Goal: Use online tool/utility: Utilize a website feature to perform a specific function

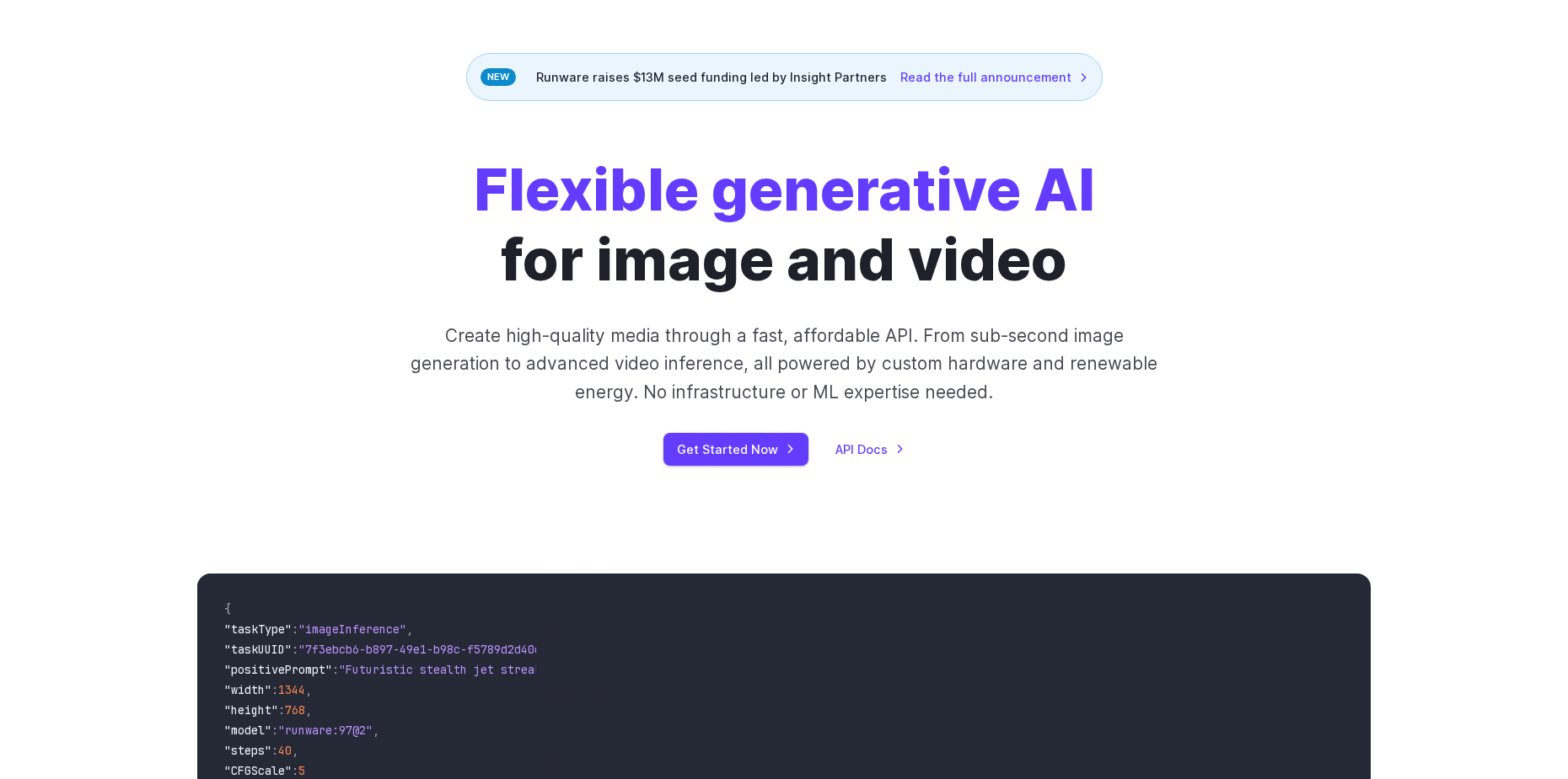
scroll to position [168, 0]
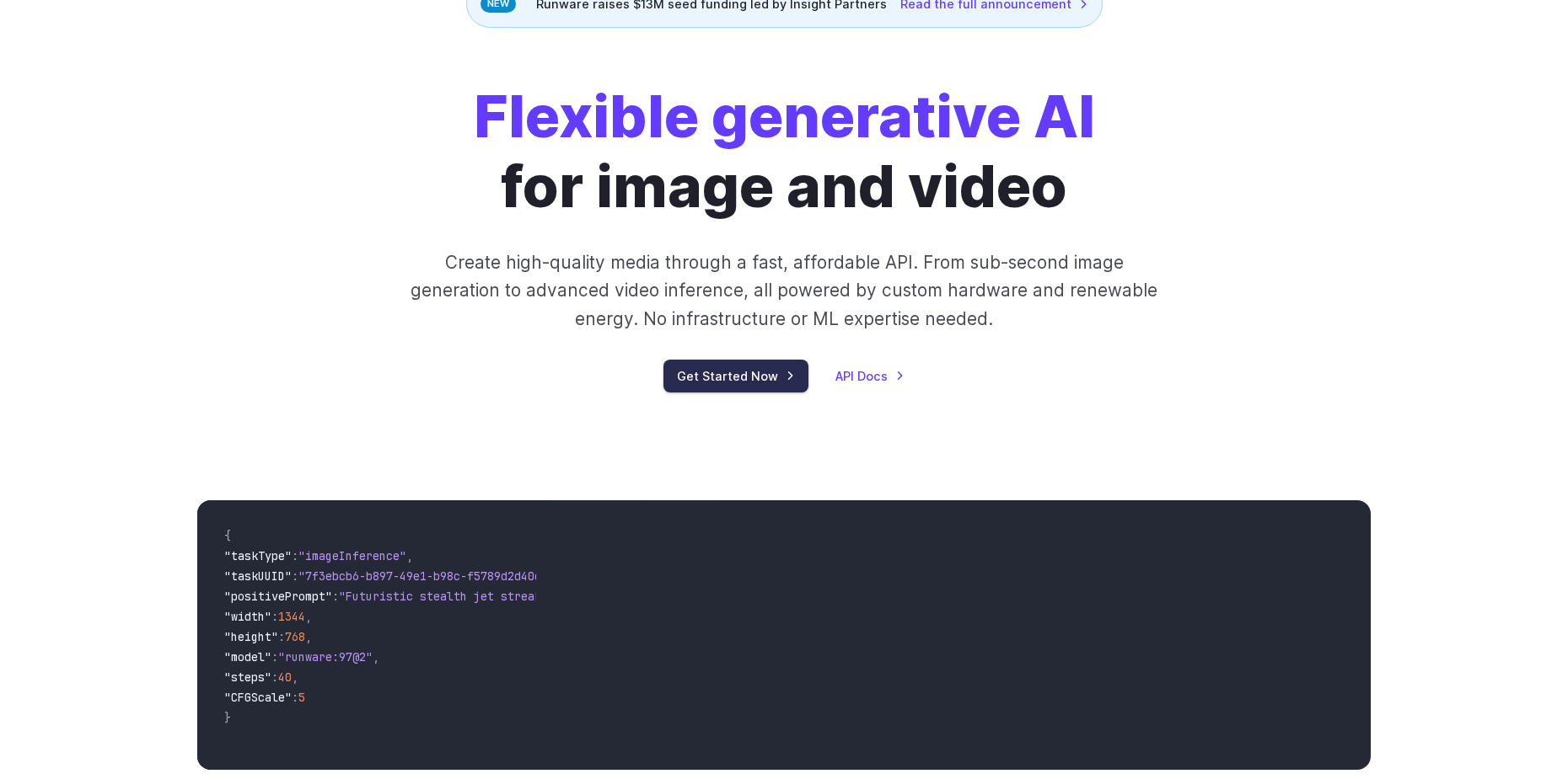
click at [761, 387] on link "Get Started Now" at bounding box center [736, 376] width 145 height 33
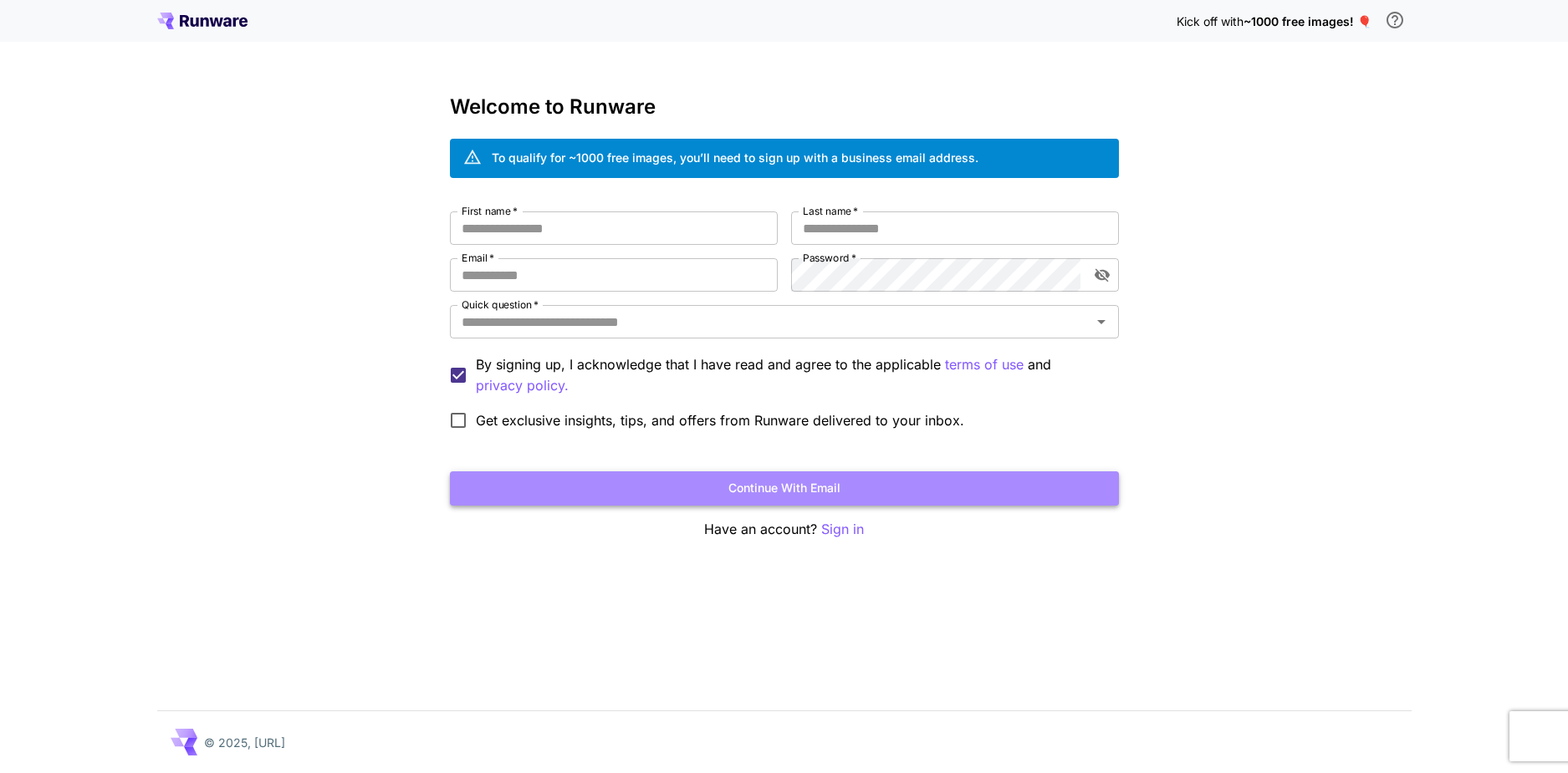
click at [770, 494] on button "Continue with email" at bounding box center [784, 488] width 669 height 34
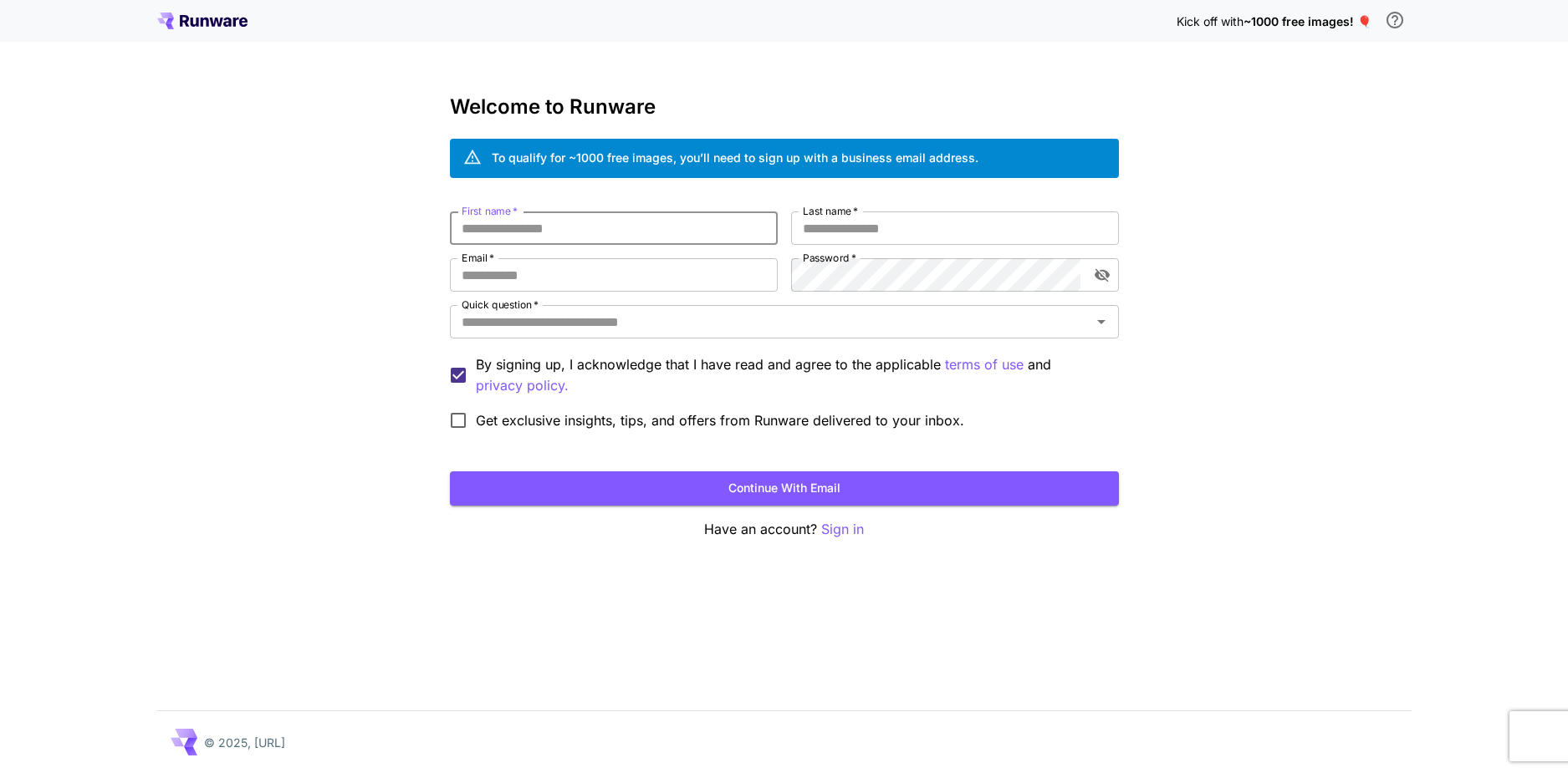
click at [542, 229] on input "First name   *" at bounding box center [613, 228] width 328 height 33
type input "*****"
type input "******"
click at [501, 274] on input "Email   *" at bounding box center [613, 275] width 328 height 33
type input "**********"
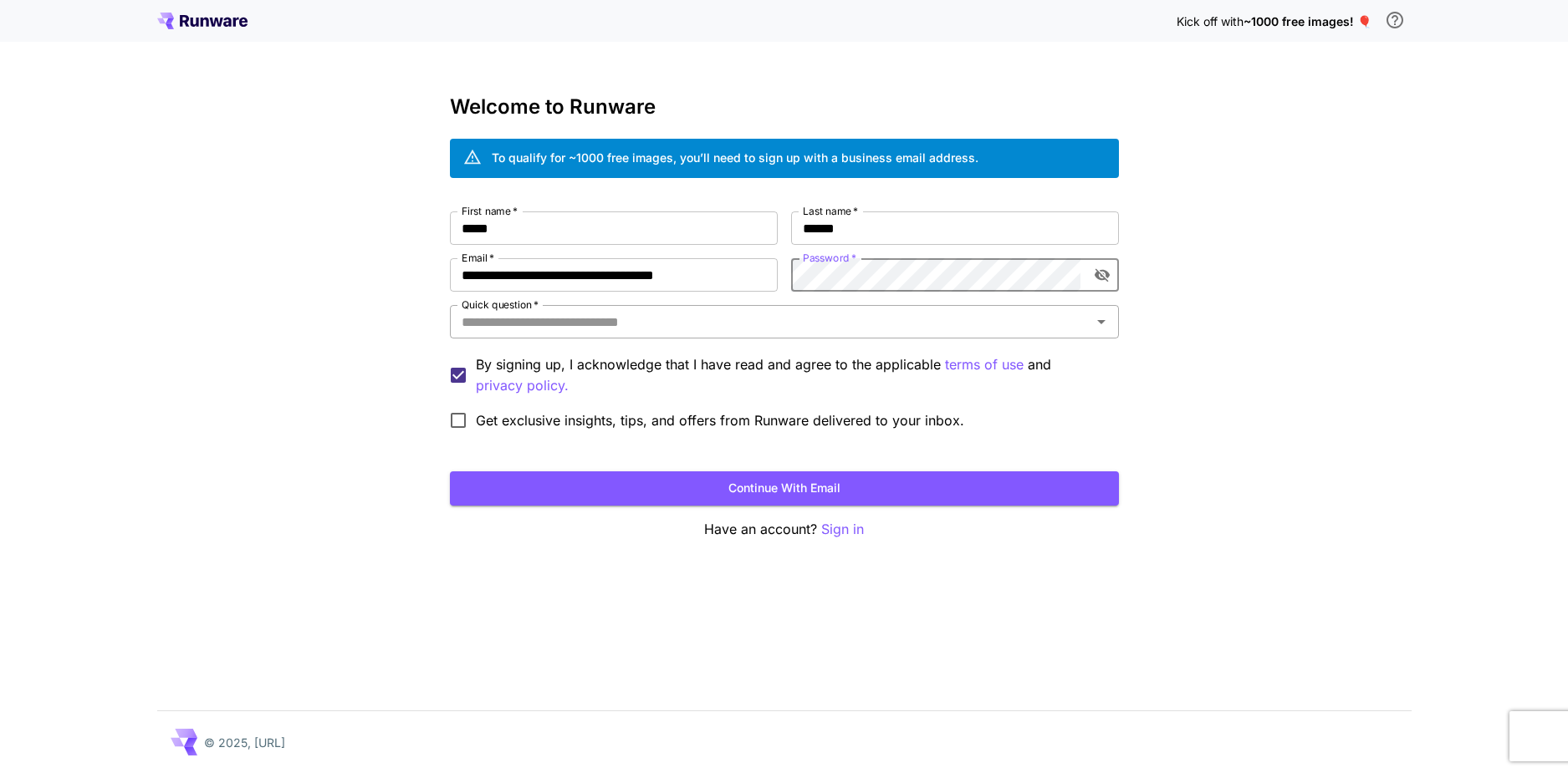
click at [647, 329] on input "Quick question   *" at bounding box center [771, 322] width 631 height 23
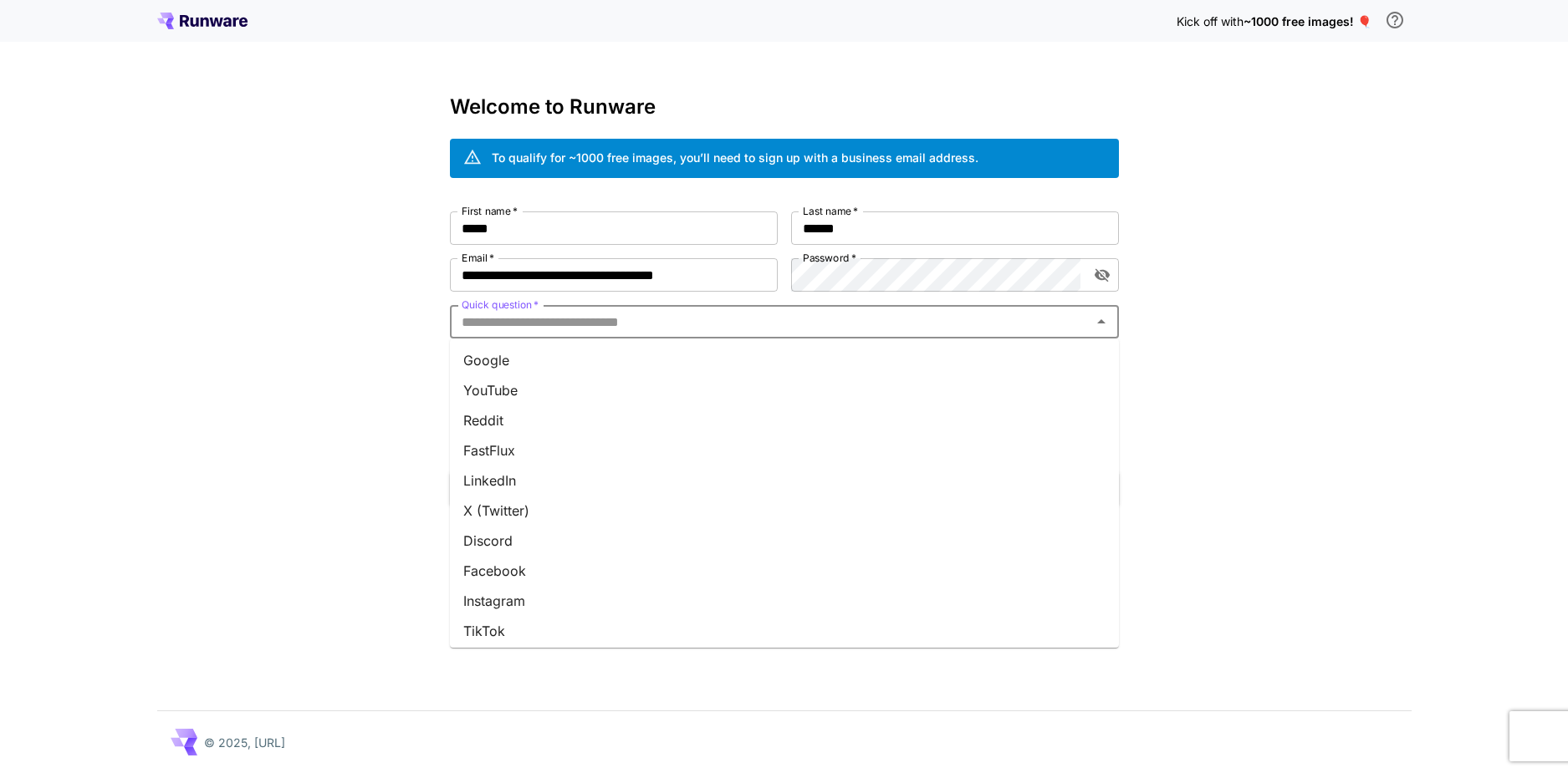
click at [603, 367] on li "Google" at bounding box center [784, 361] width 669 height 31
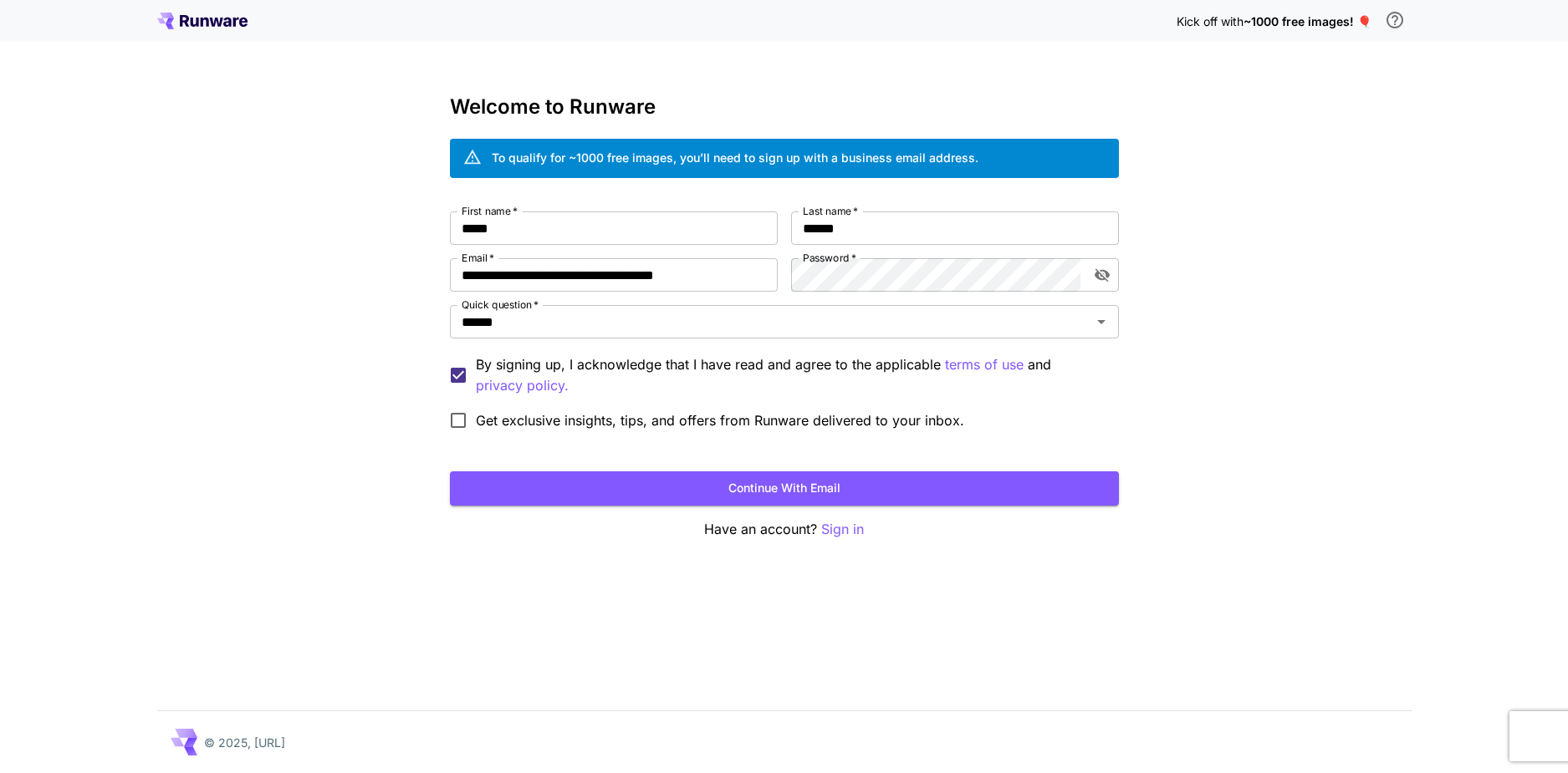
click at [610, 467] on form "**********" at bounding box center [784, 359] width 669 height 294
click at [611, 487] on button "Continue with email" at bounding box center [784, 488] width 669 height 34
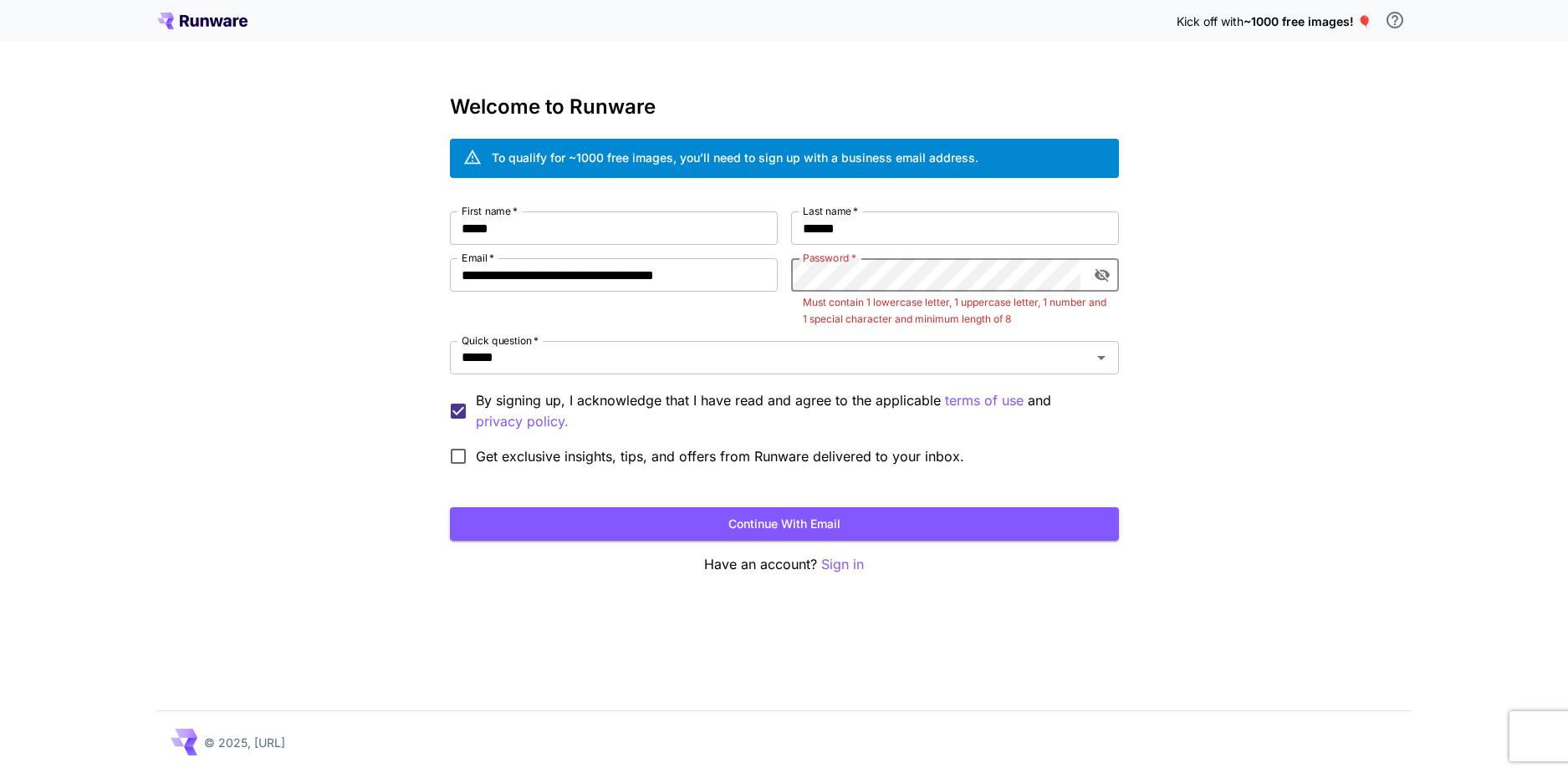
click at [1097, 277] on icon "toggle password visibility" at bounding box center [1101, 276] width 15 height 13
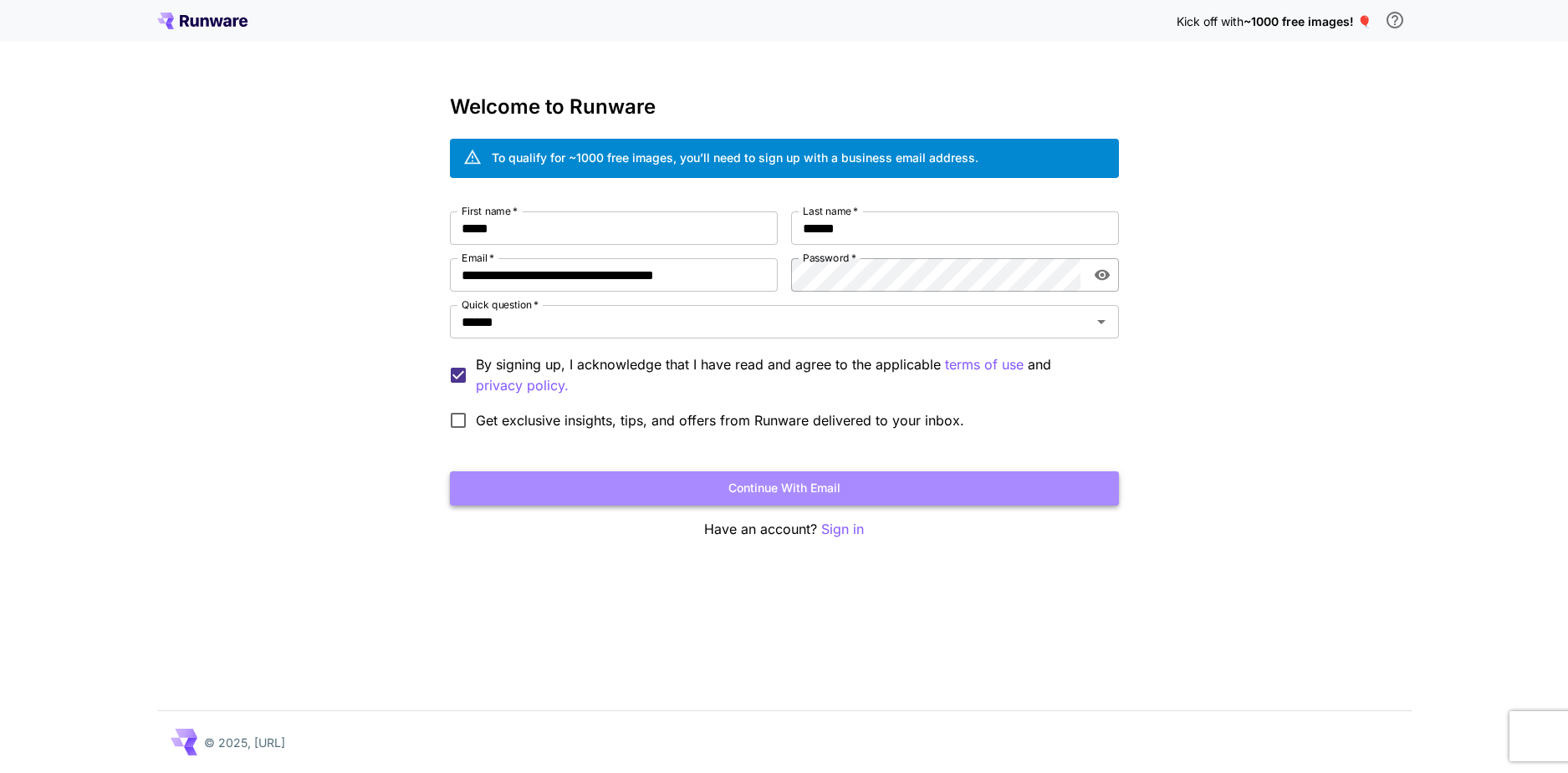
click at [1014, 488] on button "Continue with email" at bounding box center [784, 488] width 669 height 34
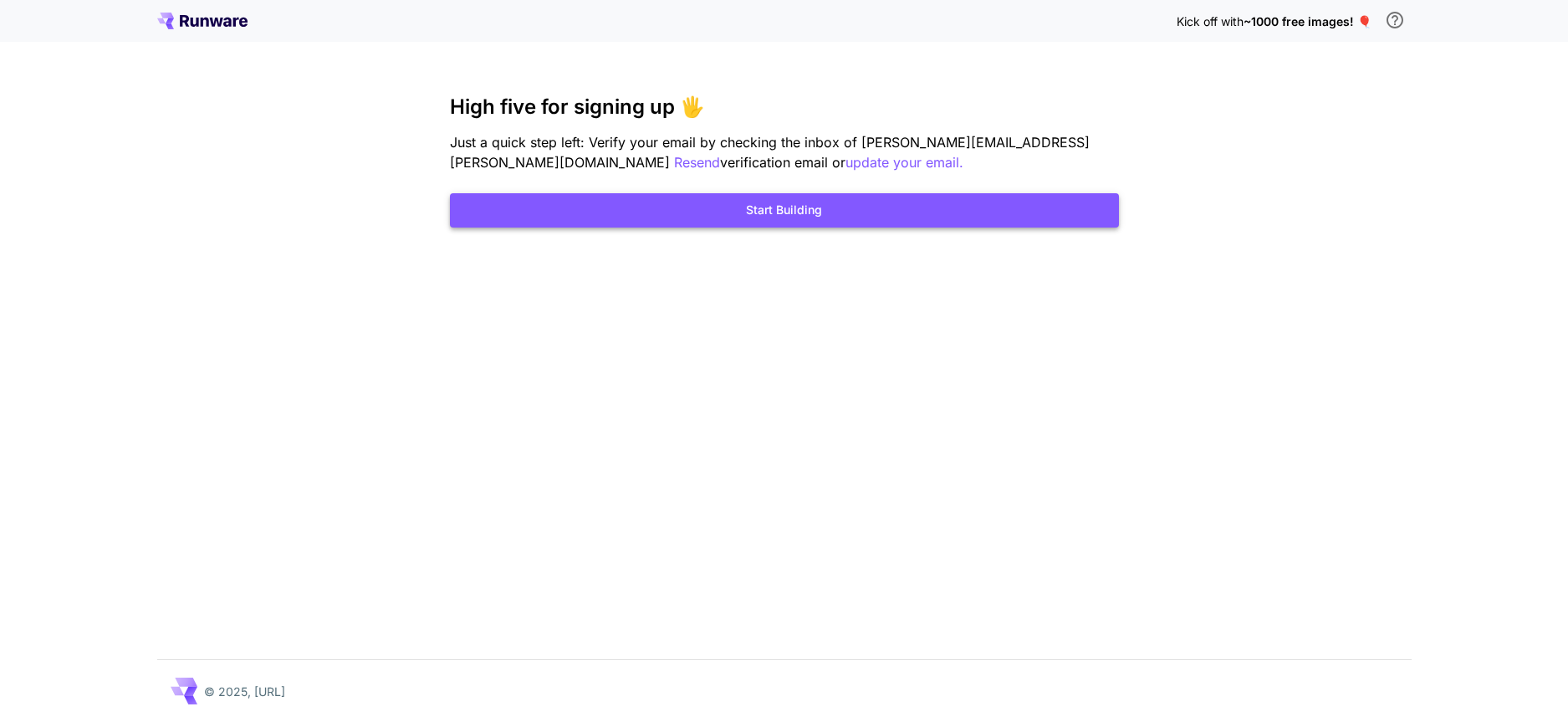
click at [759, 202] on button "Start Building" at bounding box center [784, 210] width 669 height 34
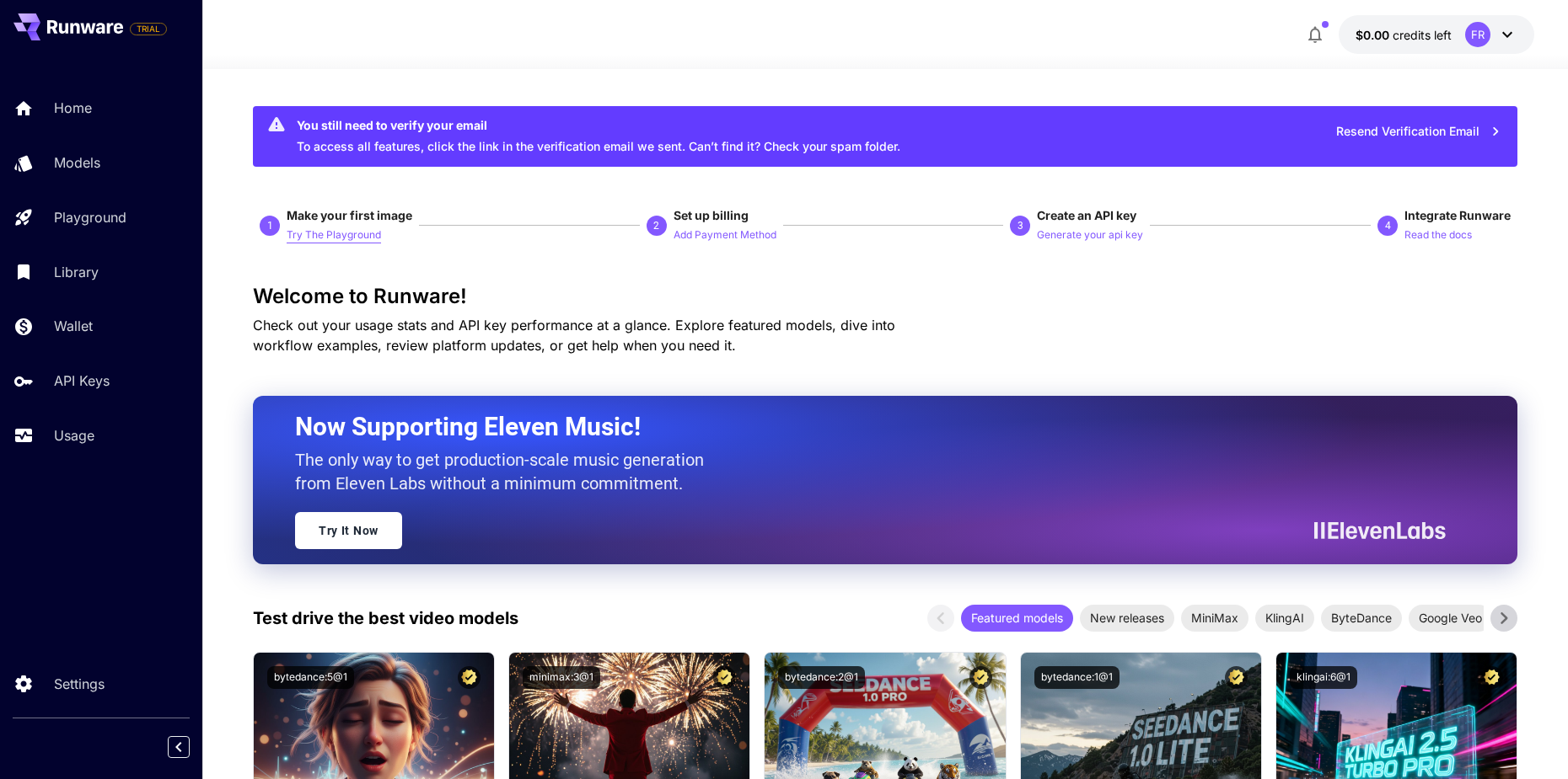
click at [348, 235] on p "Try The Playground" at bounding box center [334, 235] width 94 height 16
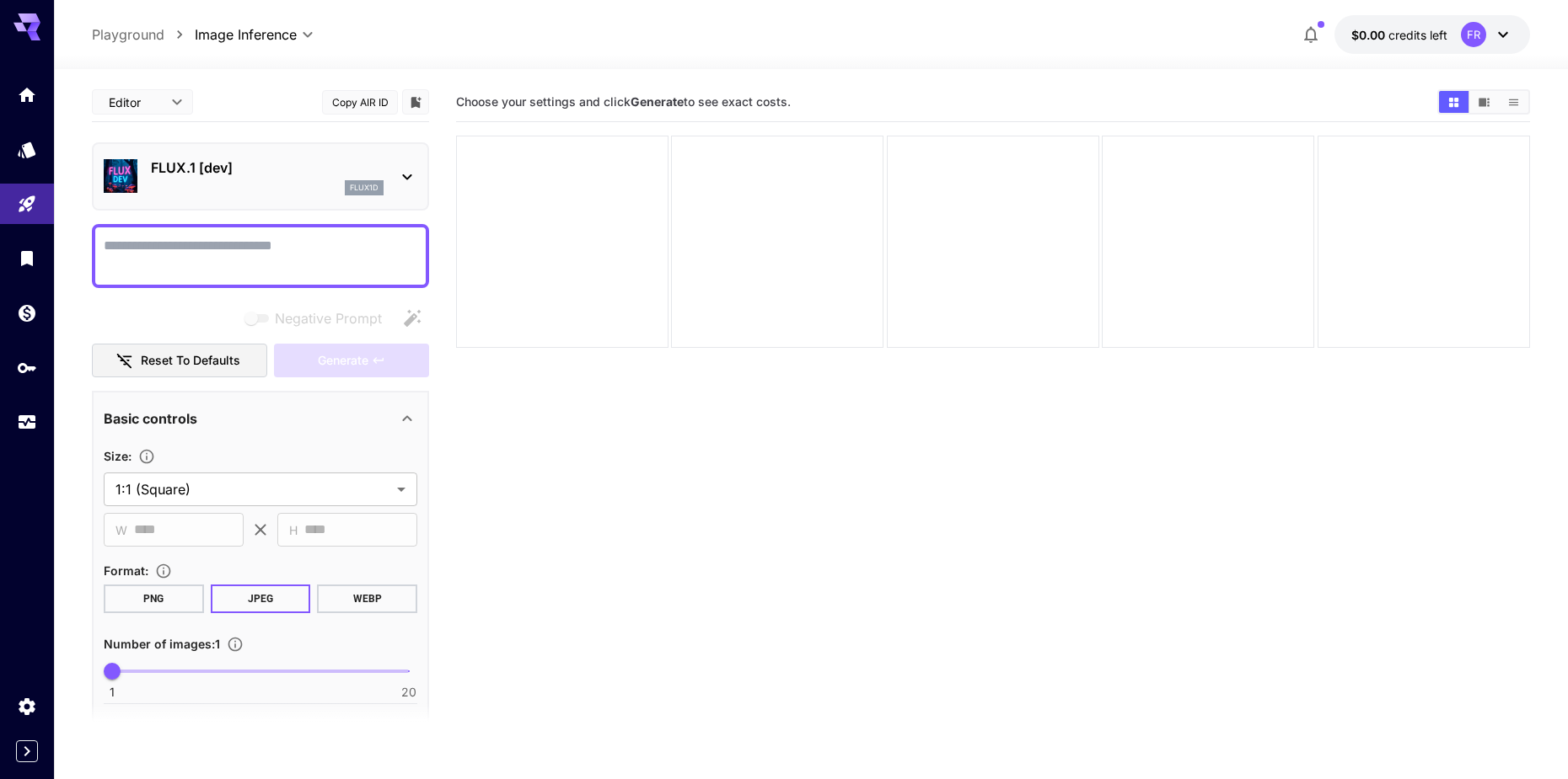
click at [347, 244] on textarea "Negative Prompt" at bounding box center [261, 256] width 313 height 41
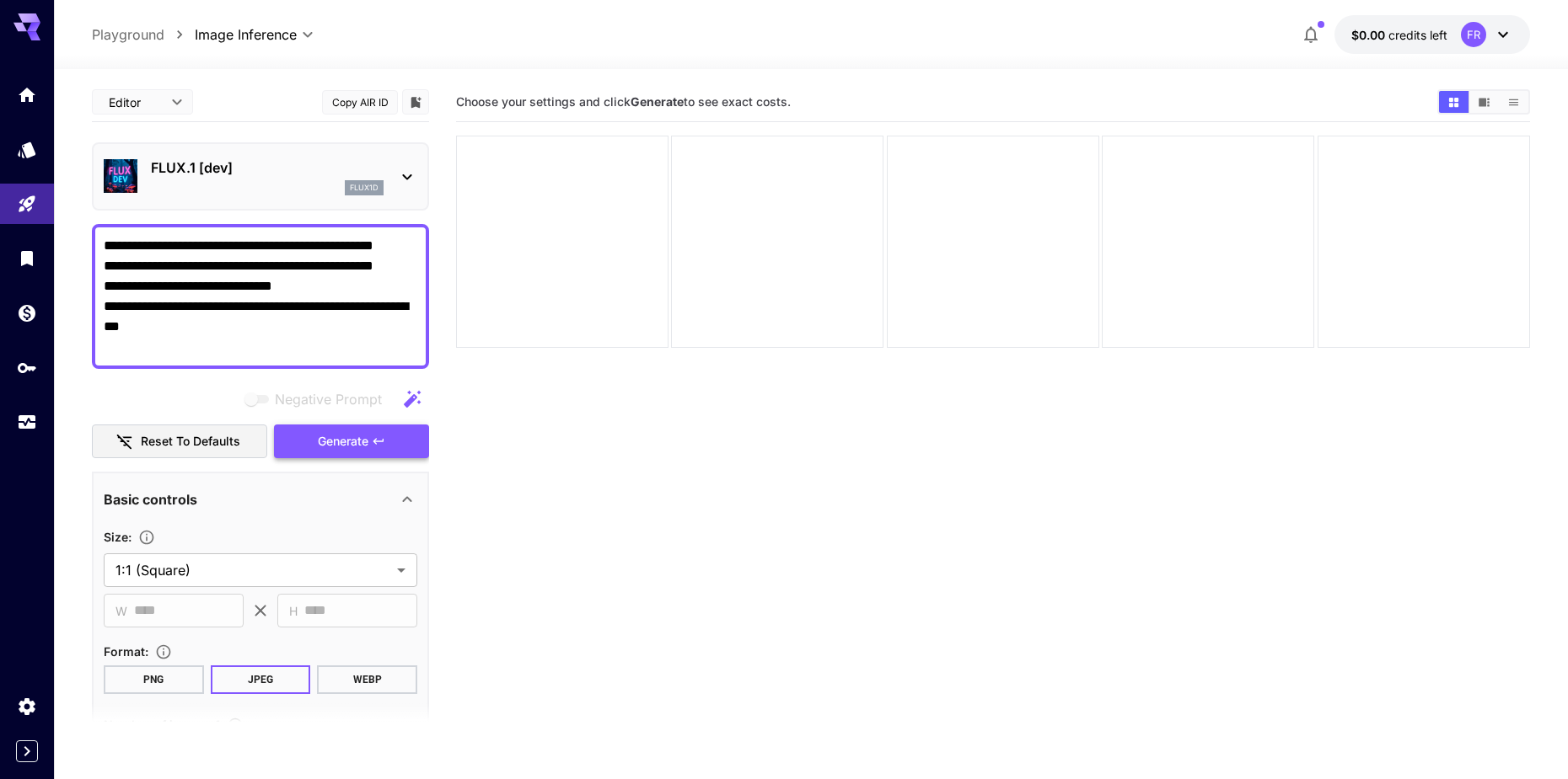
type textarea "**********"
click at [316, 444] on button "Generate" at bounding box center [351, 442] width 155 height 34
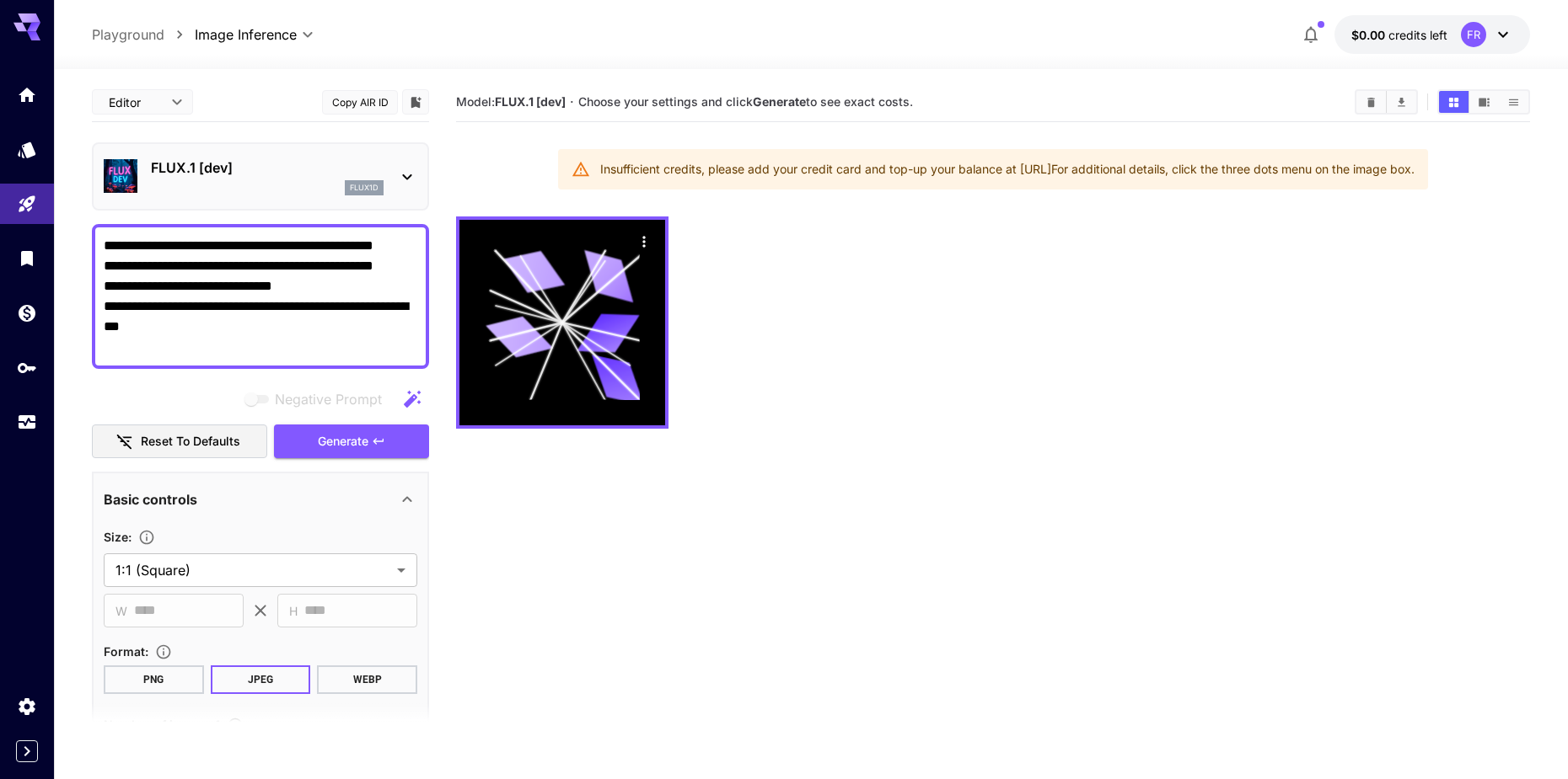
click at [278, 203] on div "FLUX.1 [dev] flux1d" at bounding box center [261, 176] width 338 height 68
click at [309, 184] on div "flux1d" at bounding box center [267, 187] width 233 height 15
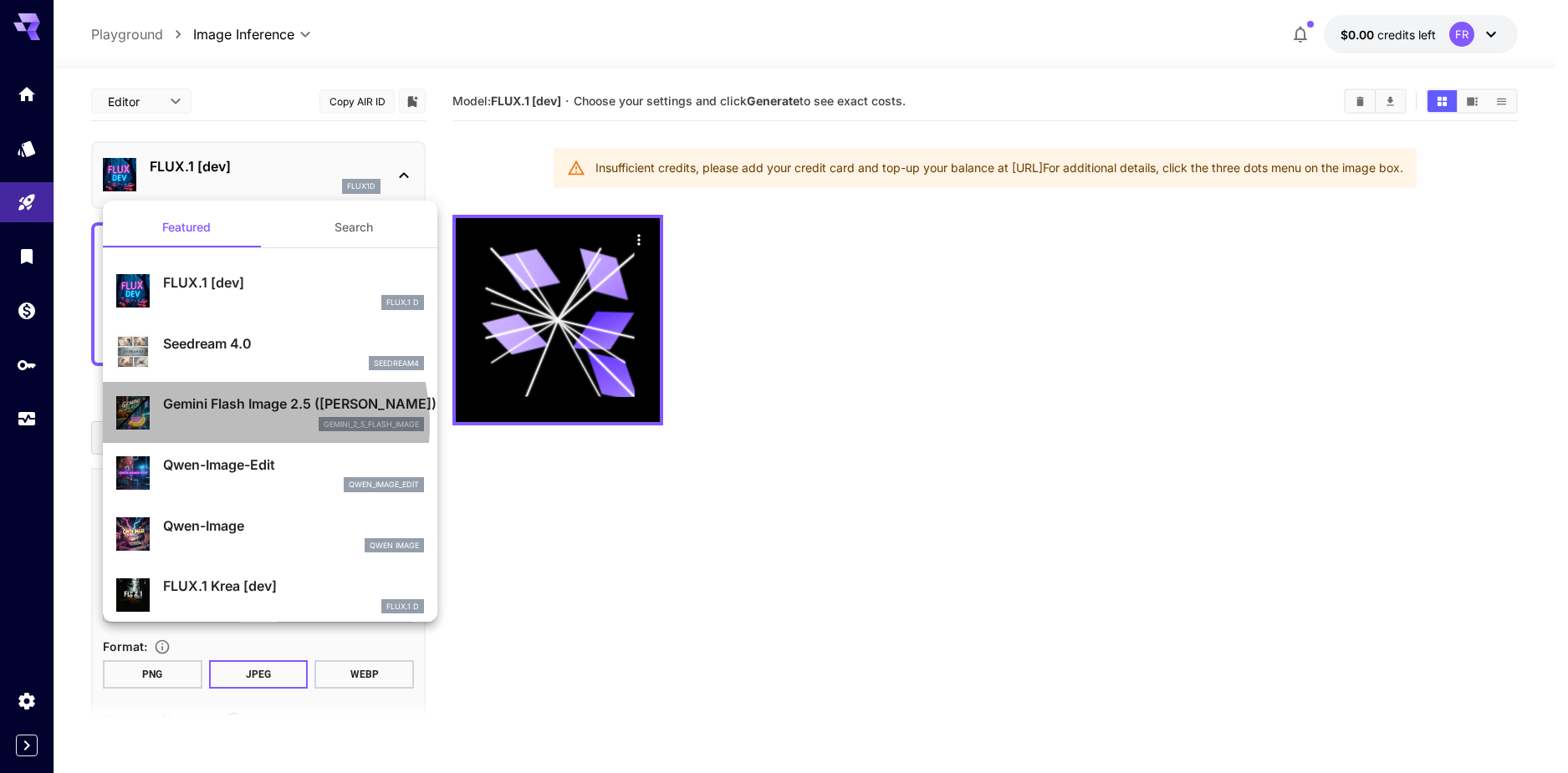
click at [227, 424] on div "gemini_2_5_flash_image" at bounding box center [294, 425] width 261 height 15
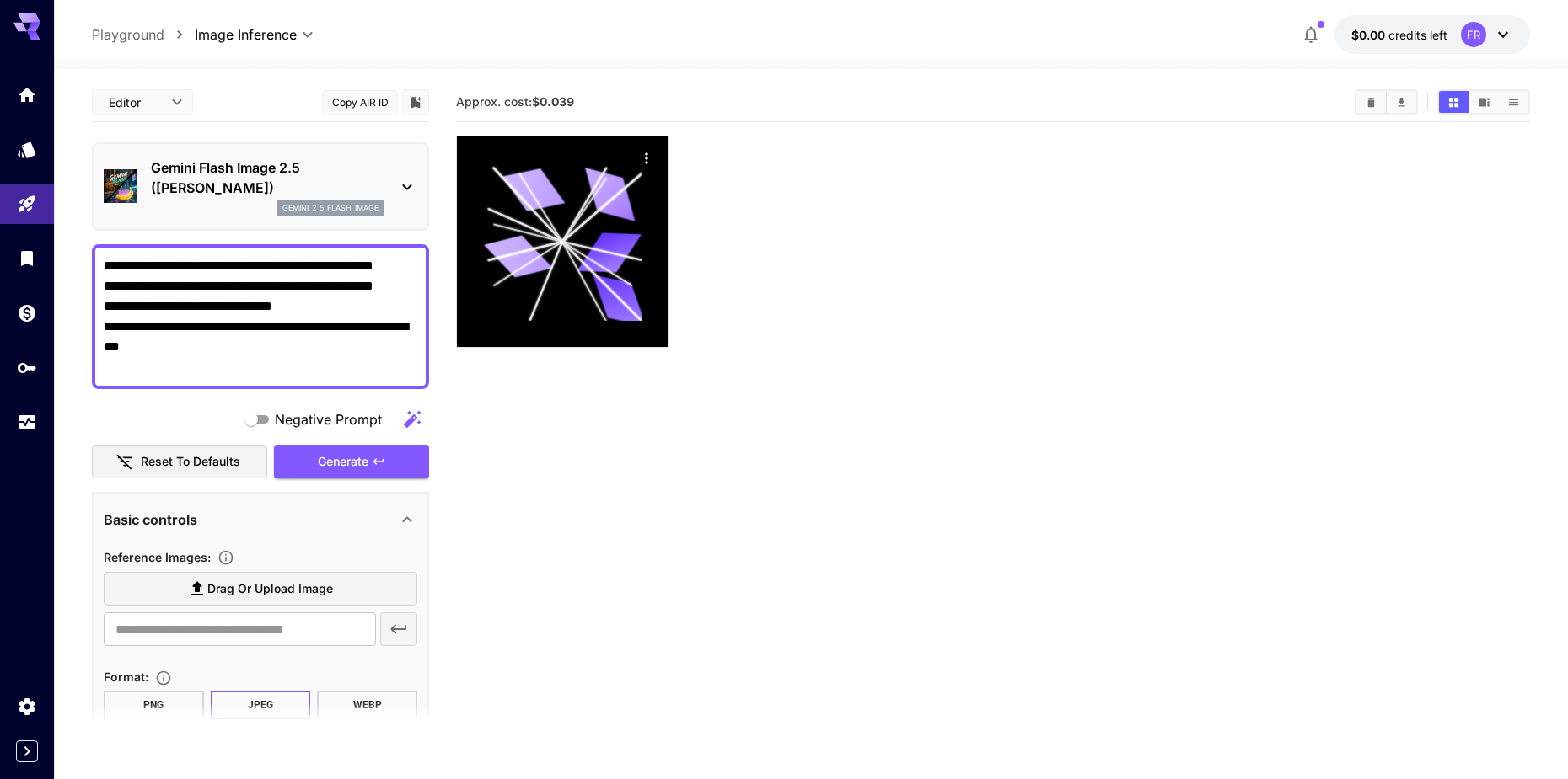
click at [305, 442] on div "Negative Prompt Reset to defaults Generate" at bounding box center [261, 441] width 338 height 77
click at [314, 454] on button "Generate" at bounding box center [351, 462] width 155 height 34
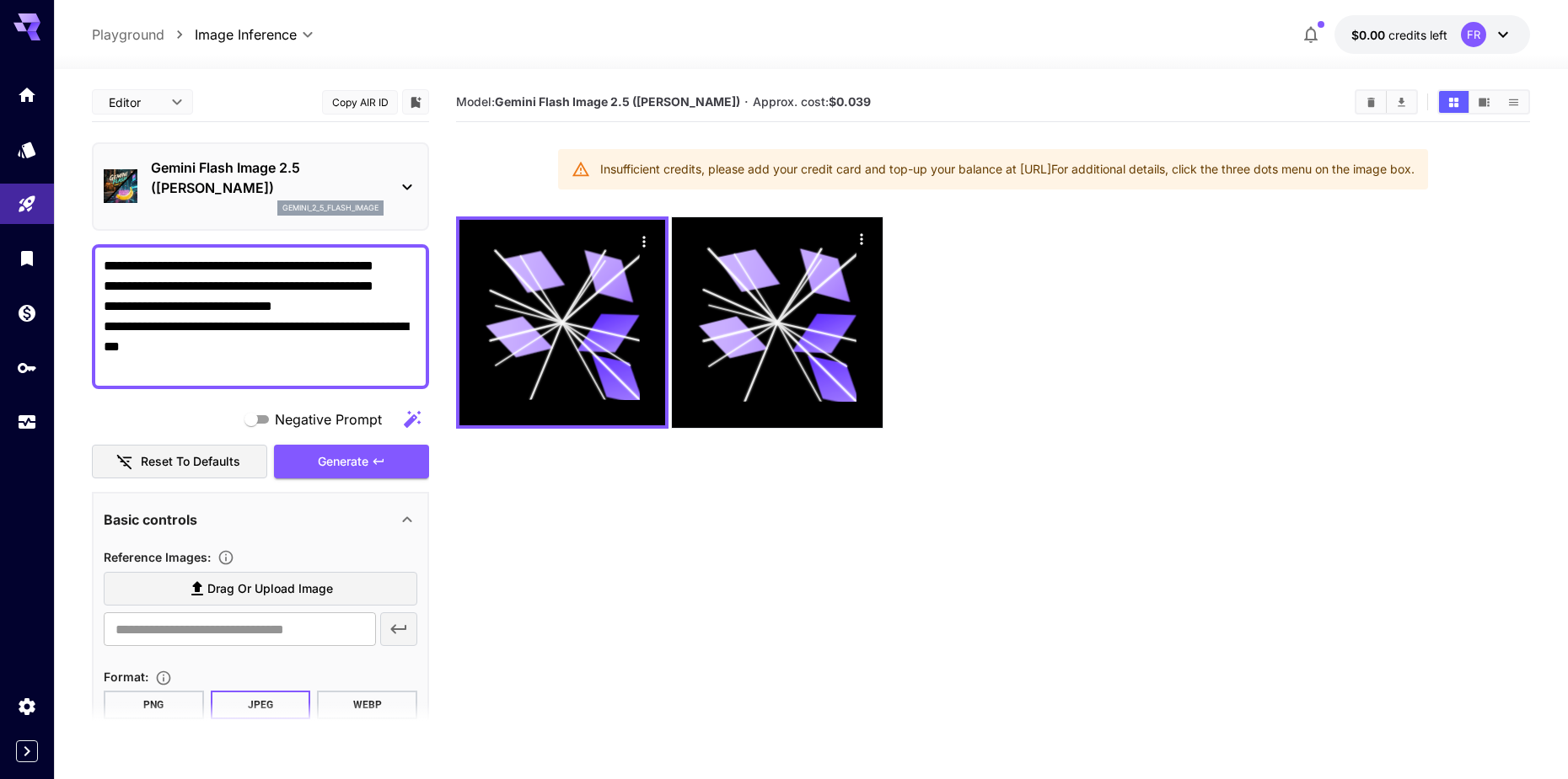
click at [1499, 29] on icon at bounding box center [1503, 34] width 20 height 20
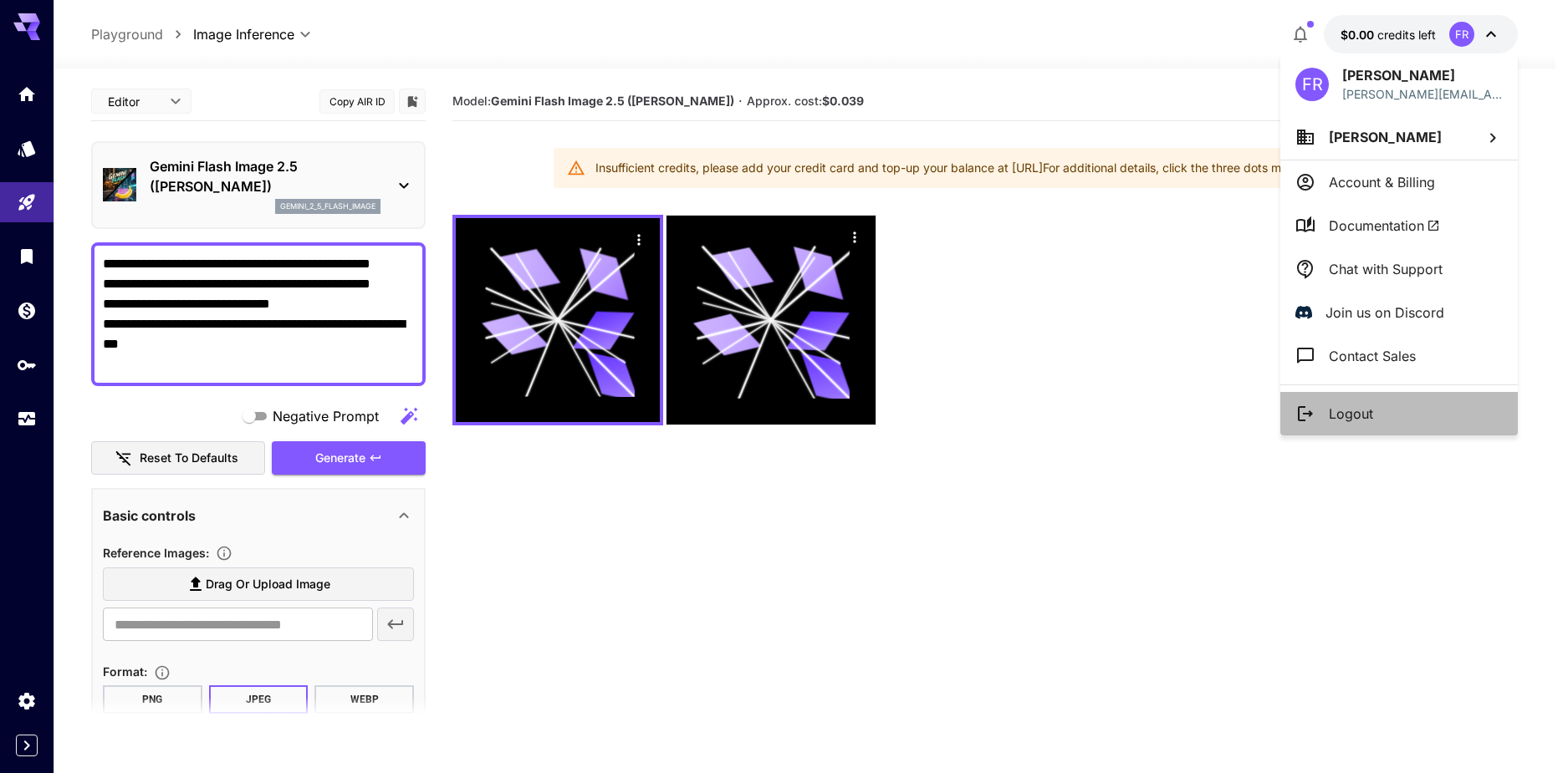
click at [1352, 408] on p "Logout" at bounding box center [1351, 414] width 44 height 20
